Goal: Check status

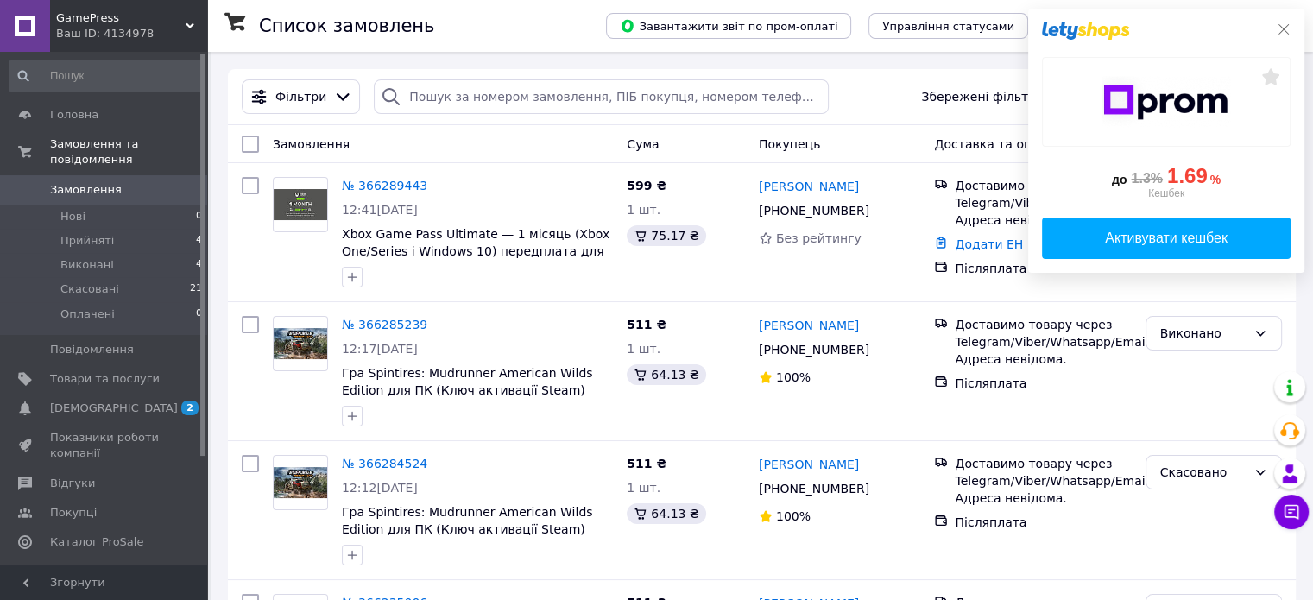
click at [1279, 24] on icon at bounding box center [1283, 29] width 14 height 14
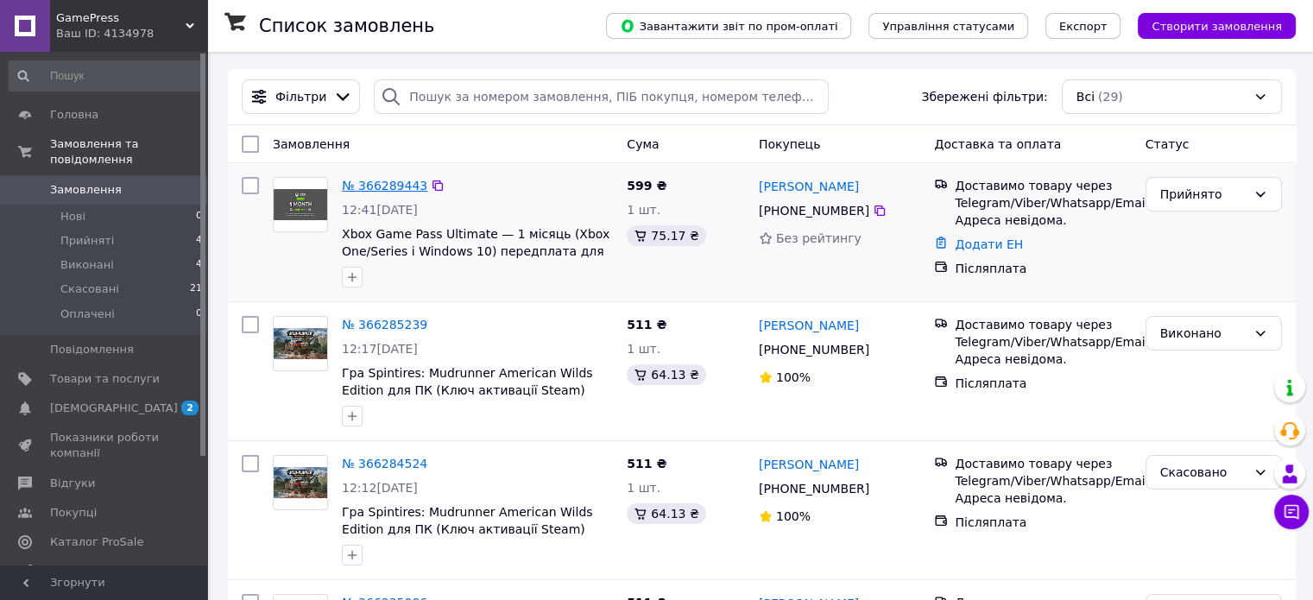
click at [390, 188] on link "№ 366289443" at bounding box center [384, 186] width 85 height 14
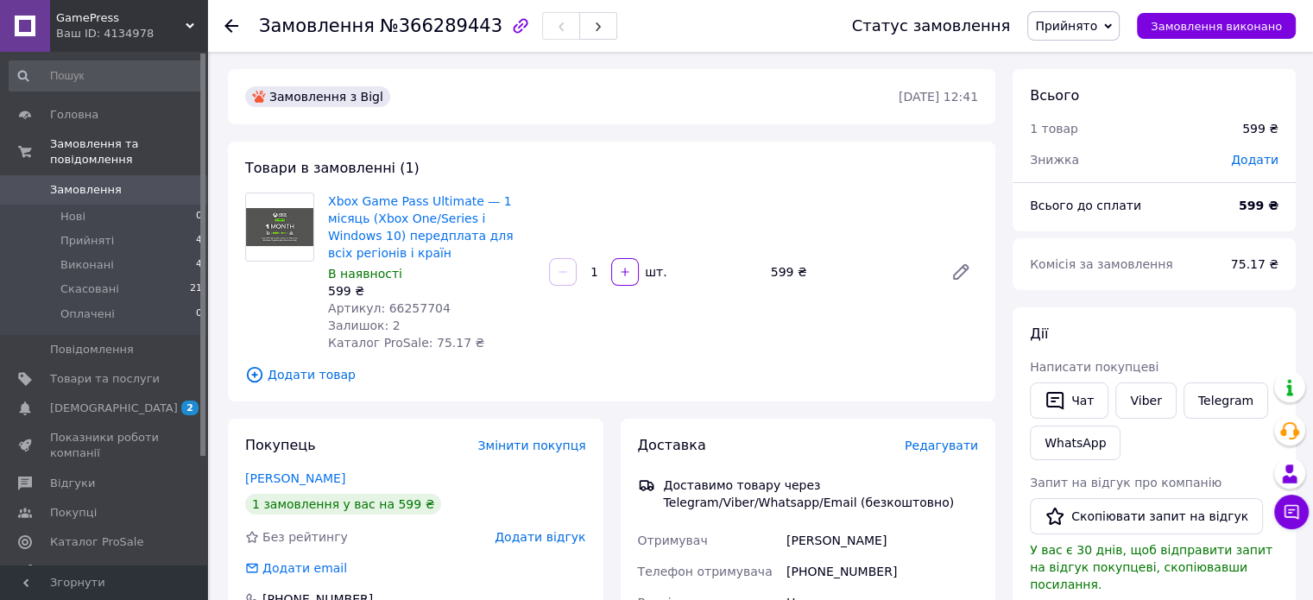
click at [510, 27] on icon "button" at bounding box center [520, 26] width 21 height 21
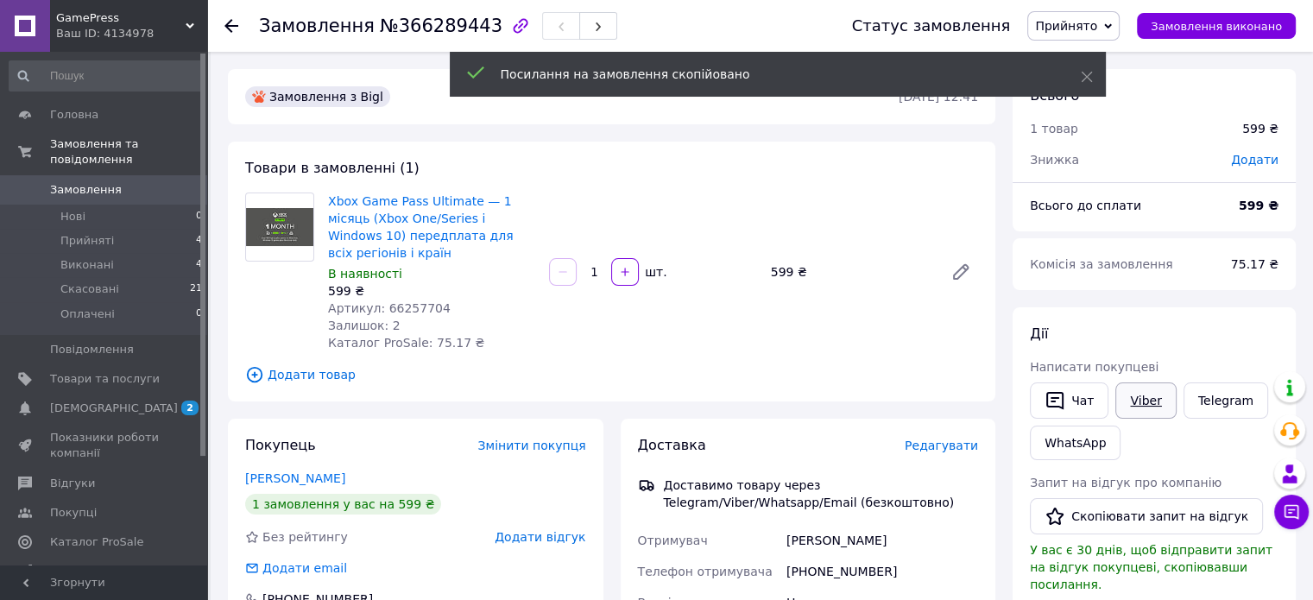
click at [1143, 403] on link "Viber" at bounding box center [1145, 400] width 60 height 36
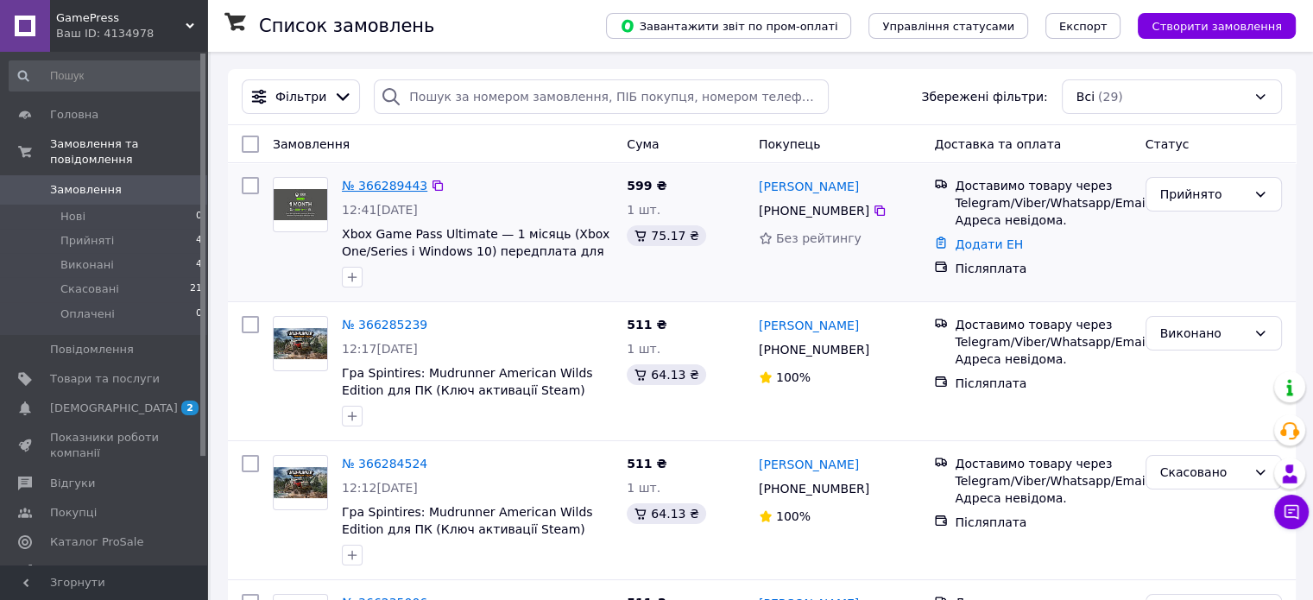
click at [396, 182] on link "№ 366289443" at bounding box center [384, 186] width 85 height 14
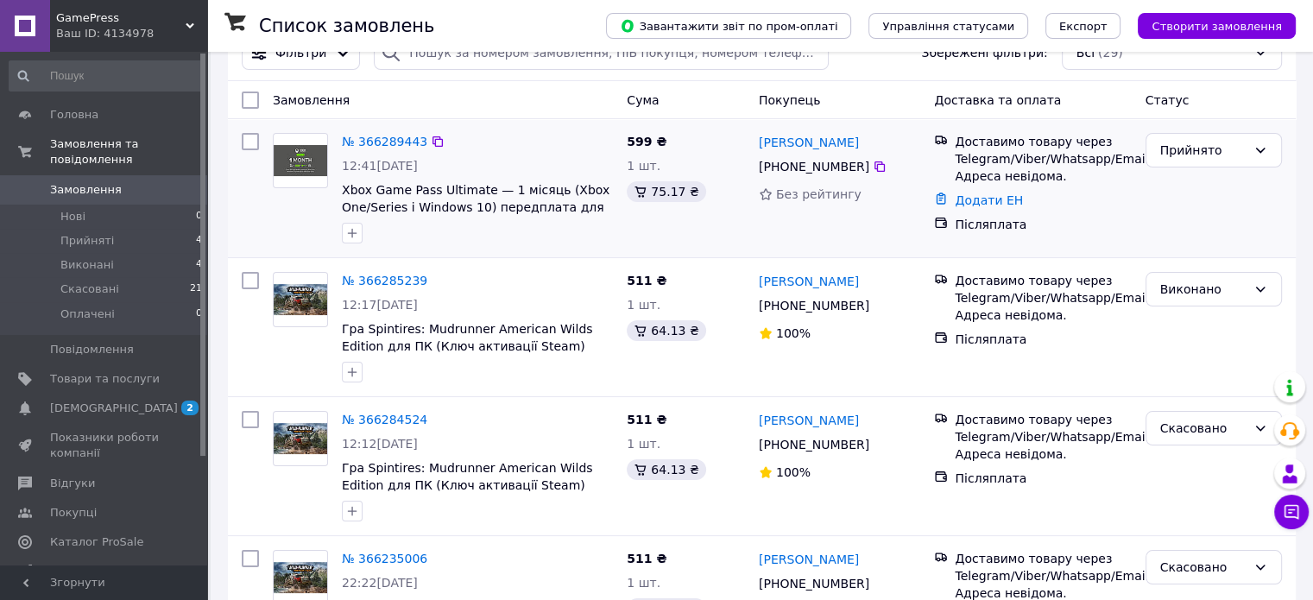
scroll to position [97, 0]
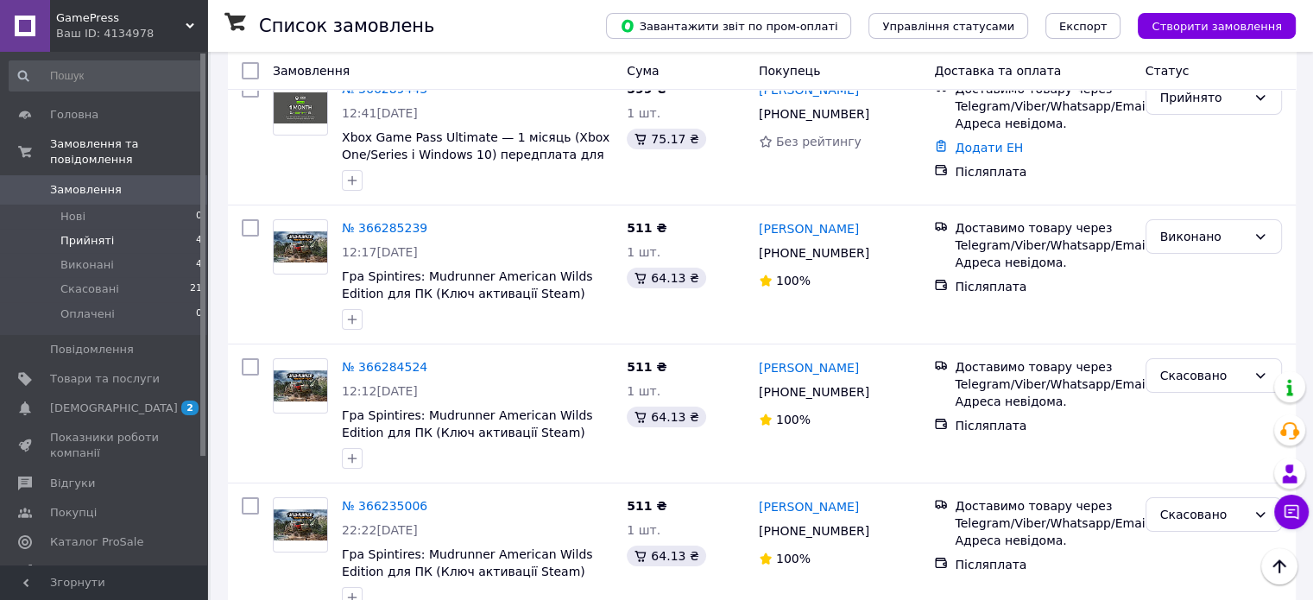
click at [155, 229] on li "Прийняті 4" at bounding box center [106, 241] width 212 height 24
